Goal: Navigation & Orientation: Find specific page/section

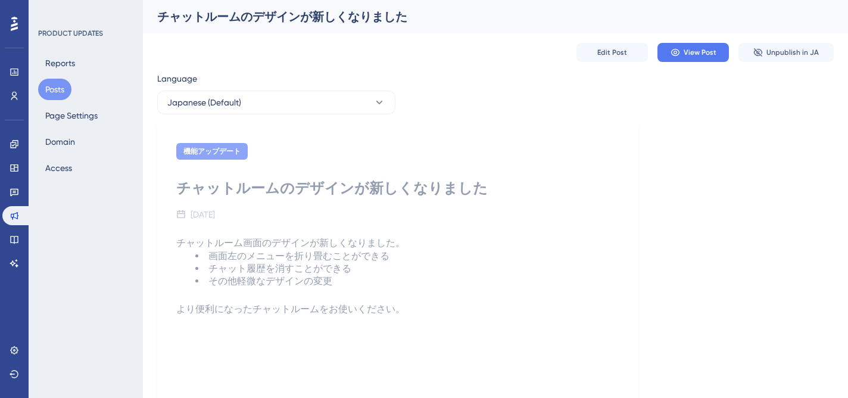
click at [66, 97] on button "Posts" at bounding box center [54, 89] width 33 height 21
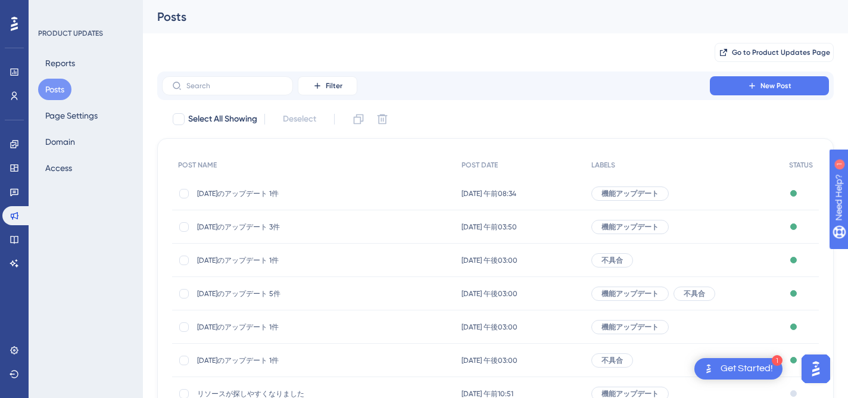
click at [280, 194] on span "[DATE]のアップデート 1件" at bounding box center [292, 194] width 191 height 10
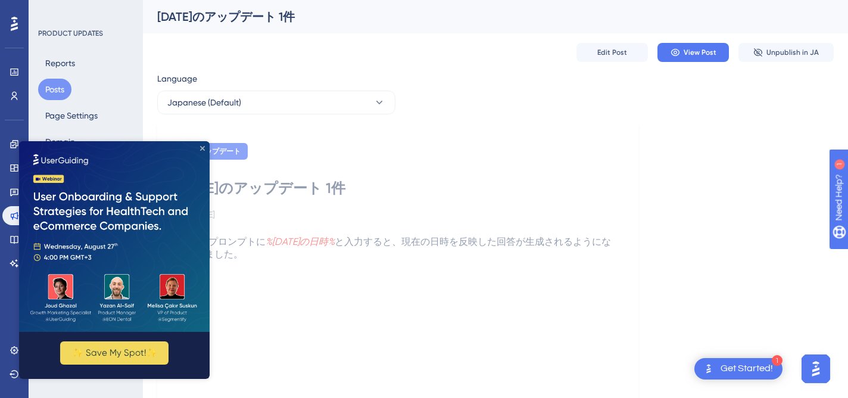
click at [200, 148] on icon "Close Preview" at bounding box center [202, 148] width 5 height 5
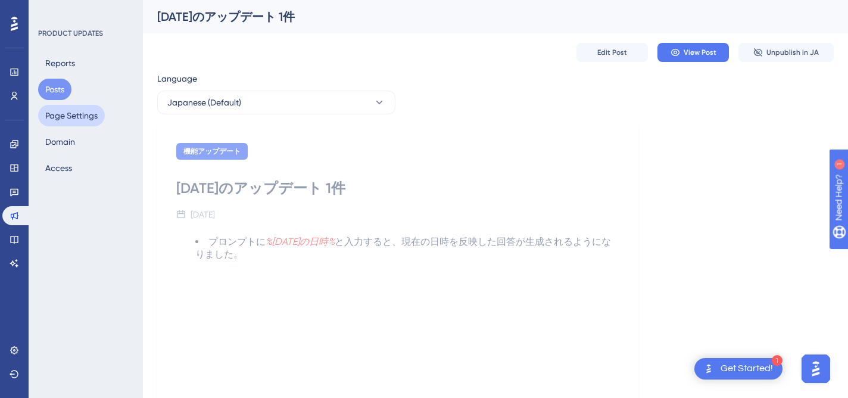
click at [83, 120] on button "Page Settings" at bounding box center [71, 115] width 67 height 21
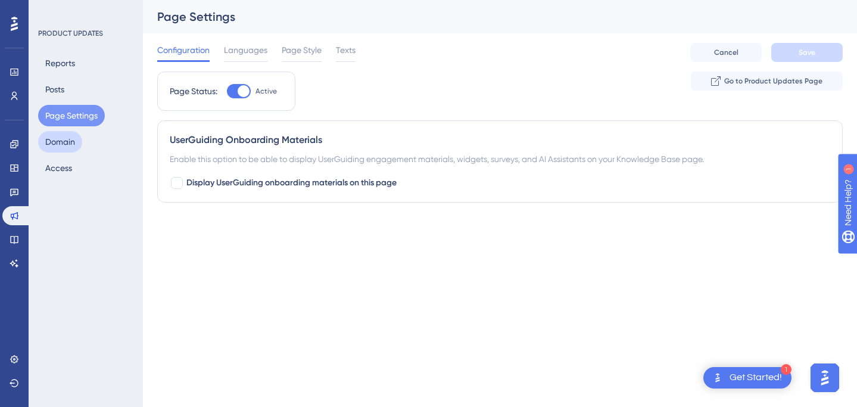
click at [65, 147] on button "Domain" at bounding box center [60, 141] width 44 height 21
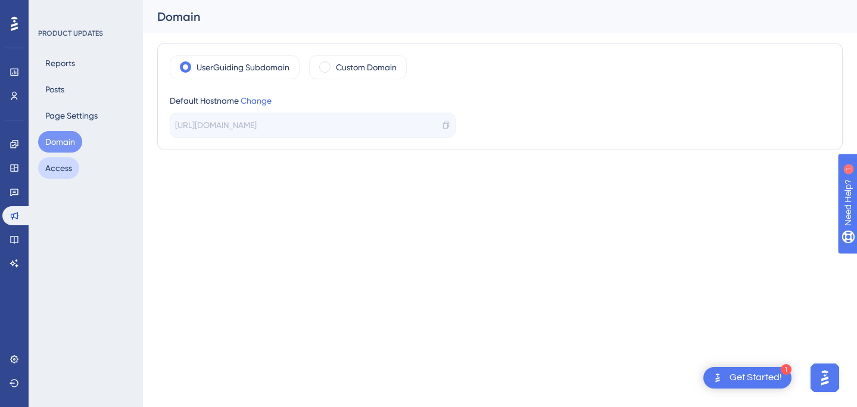
click at [64, 171] on button "Access" at bounding box center [58, 167] width 41 height 21
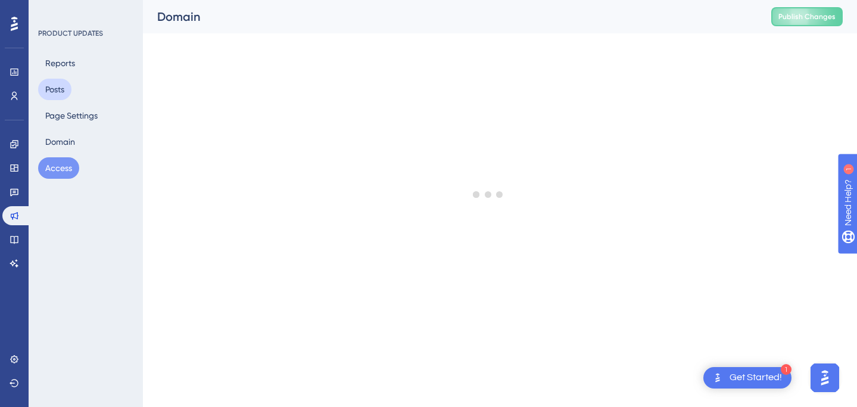
click at [58, 98] on button "Posts" at bounding box center [54, 89] width 33 height 21
